Goal: Consume media (video, audio): Consume media (video, audio)

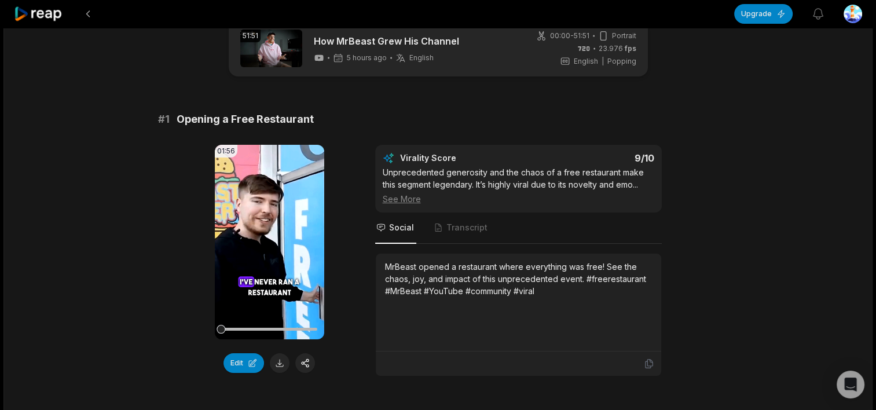
scroll to position [38, 0]
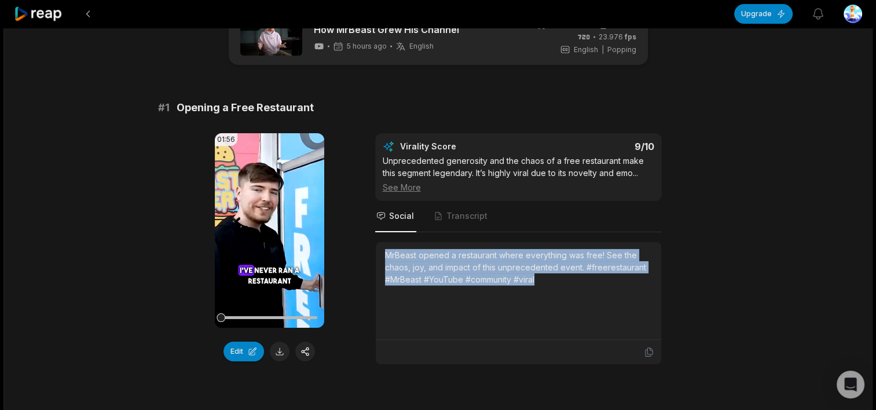
drag, startPoint x: 381, startPoint y: 254, endPoint x: 719, endPoint y: 286, distance: 339.0
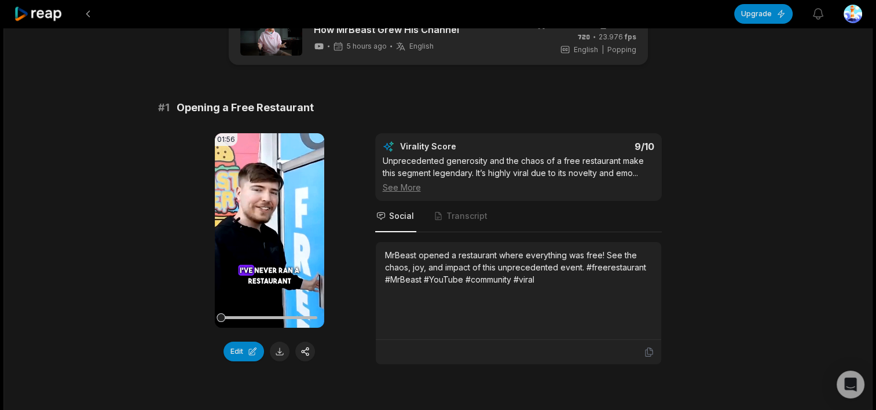
click at [401, 185] on div "See More" at bounding box center [518, 187] width 271 height 12
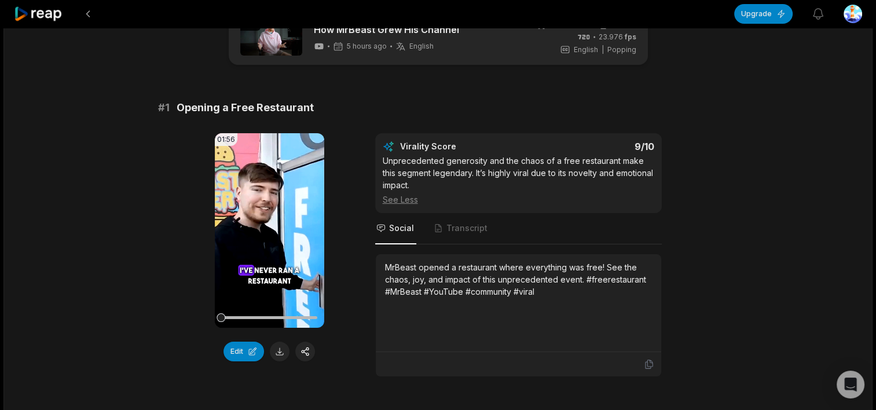
click at [413, 199] on div "See Less" at bounding box center [518, 199] width 271 height 12
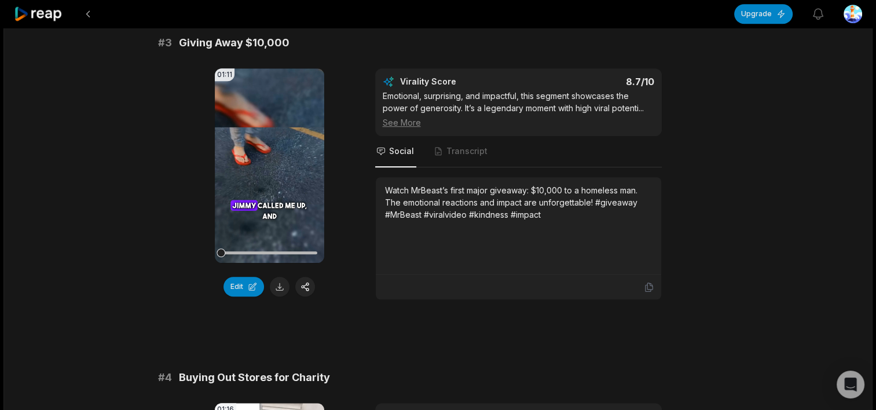
scroll to position [773, 0]
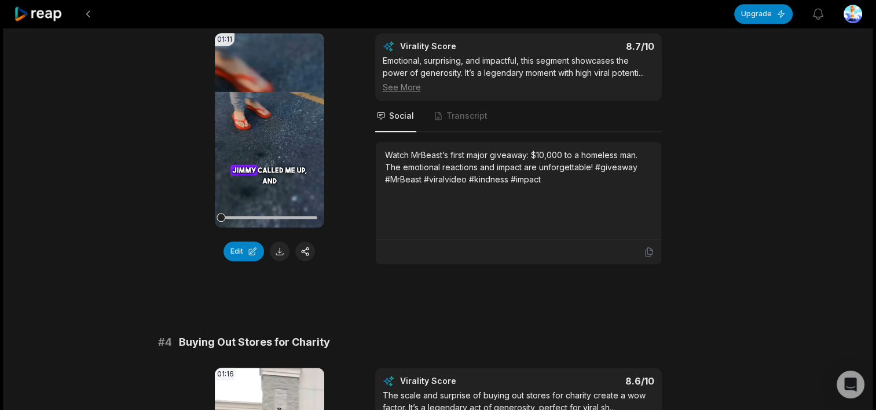
scroll to position [708, 0]
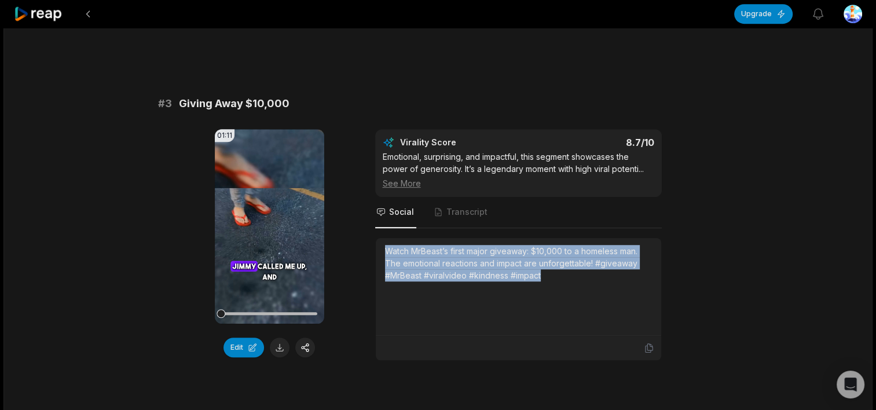
drag, startPoint x: 380, startPoint y: 248, endPoint x: 660, endPoint y: 289, distance: 283.7
click at [660, 289] on div "Watch MrBeast’s first major giveaway: $10,000 to a homeless man. The emotional …" at bounding box center [518, 298] width 287 height 123
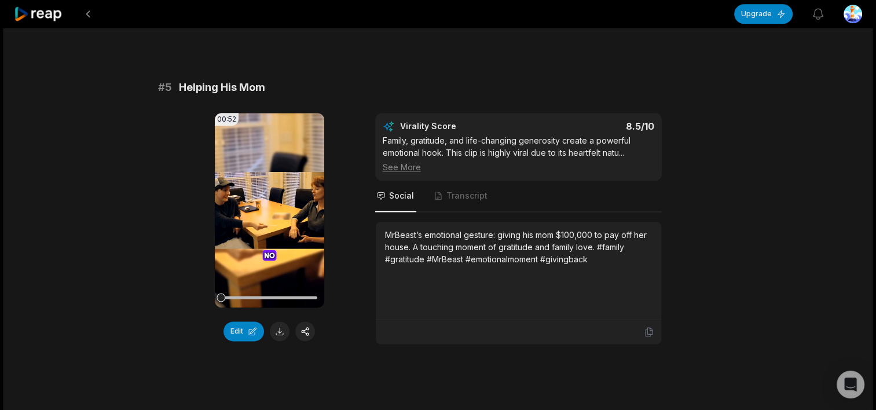
scroll to position [1402, 0]
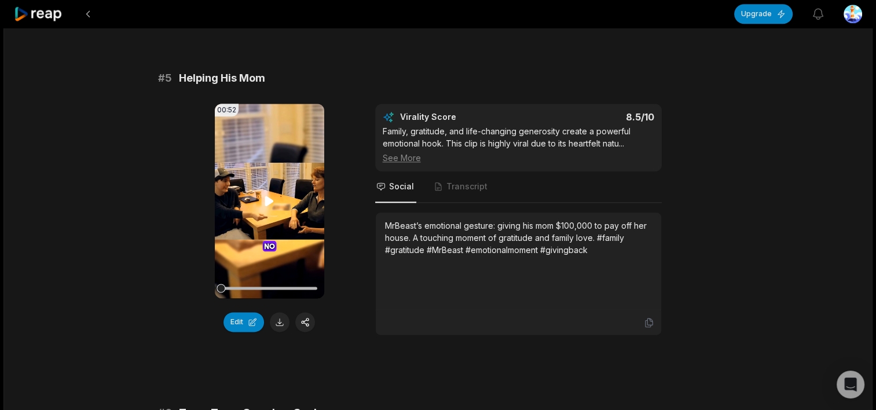
click at [267, 189] on video "Your browser does not support mp4 format." at bounding box center [269, 201] width 109 height 194
click at [264, 215] on video "Your browser does not support mp4 format." at bounding box center [269, 201] width 109 height 194
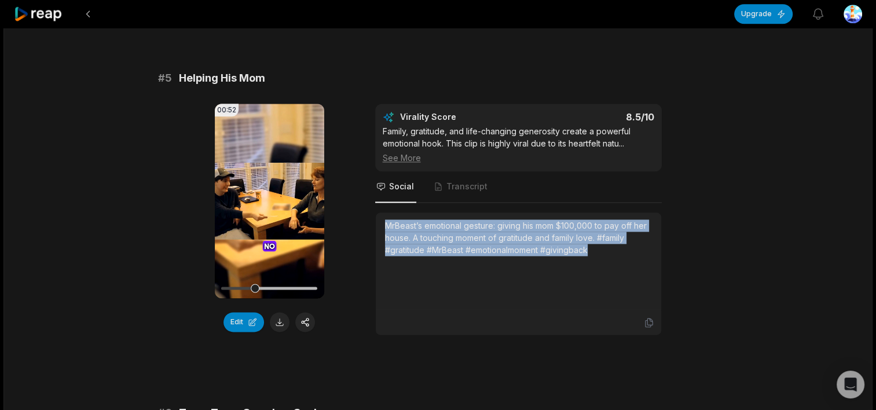
drag, startPoint x: 387, startPoint y: 221, endPoint x: 678, endPoint y: 250, distance: 292.6
click at [678, 250] on div "00:52 Your browser does not support mp4 format. Edit Virality Score 8.5 /10 Fam…" at bounding box center [438, 220] width 560 height 232
click at [90, 17] on button at bounding box center [88, 13] width 21 height 21
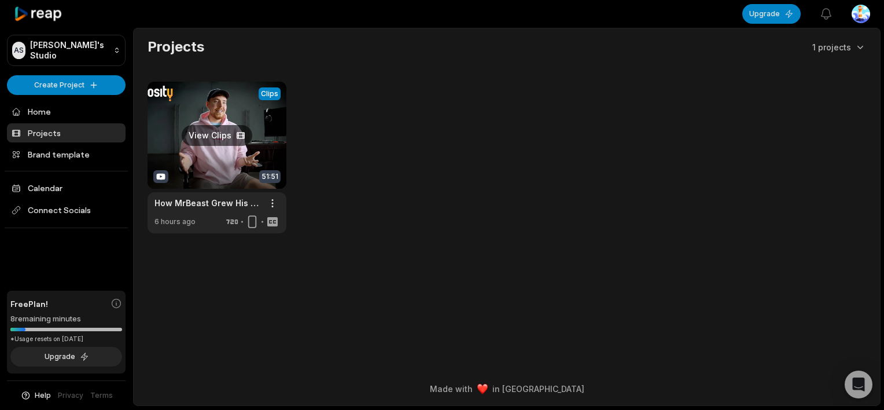
click at [250, 113] on link at bounding box center [217, 158] width 139 height 152
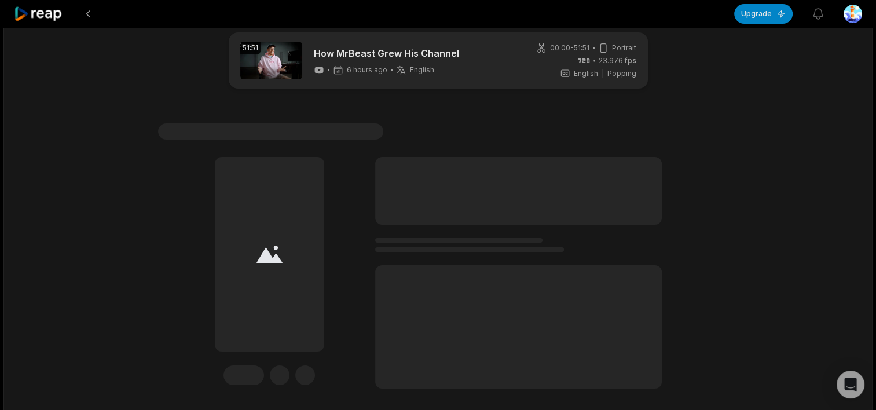
scroll to position [19, 0]
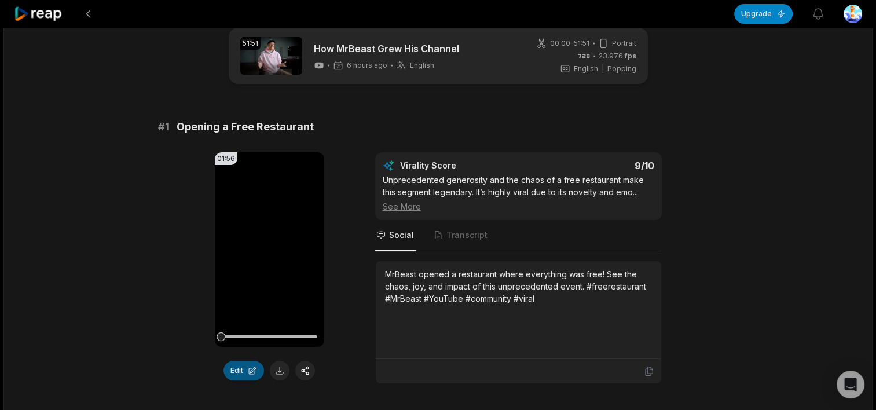
click at [247, 370] on button "Edit" at bounding box center [243, 371] width 41 height 20
